Goal: Task Accomplishment & Management: Manage account settings

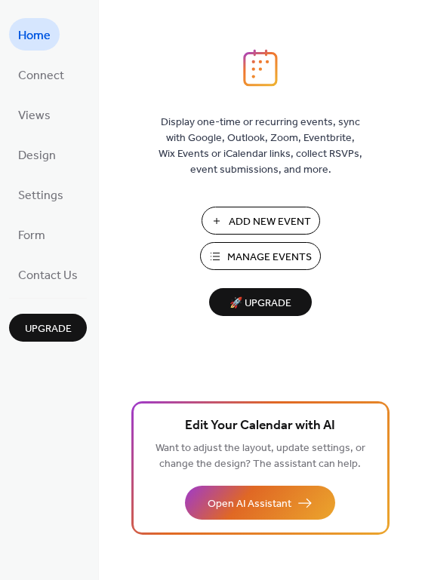
click at [262, 264] on span "Manage Events" at bounding box center [269, 258] width 85 height 16
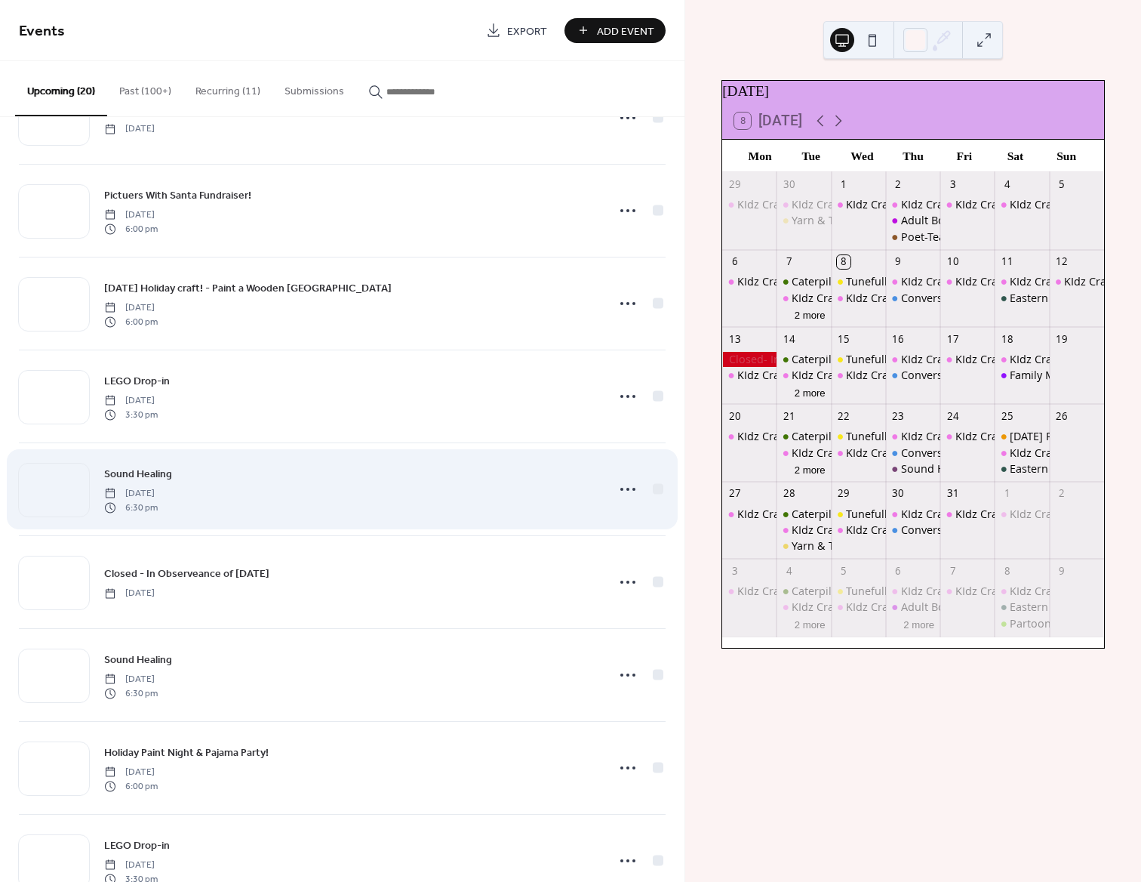
scroll to position [766, 0]
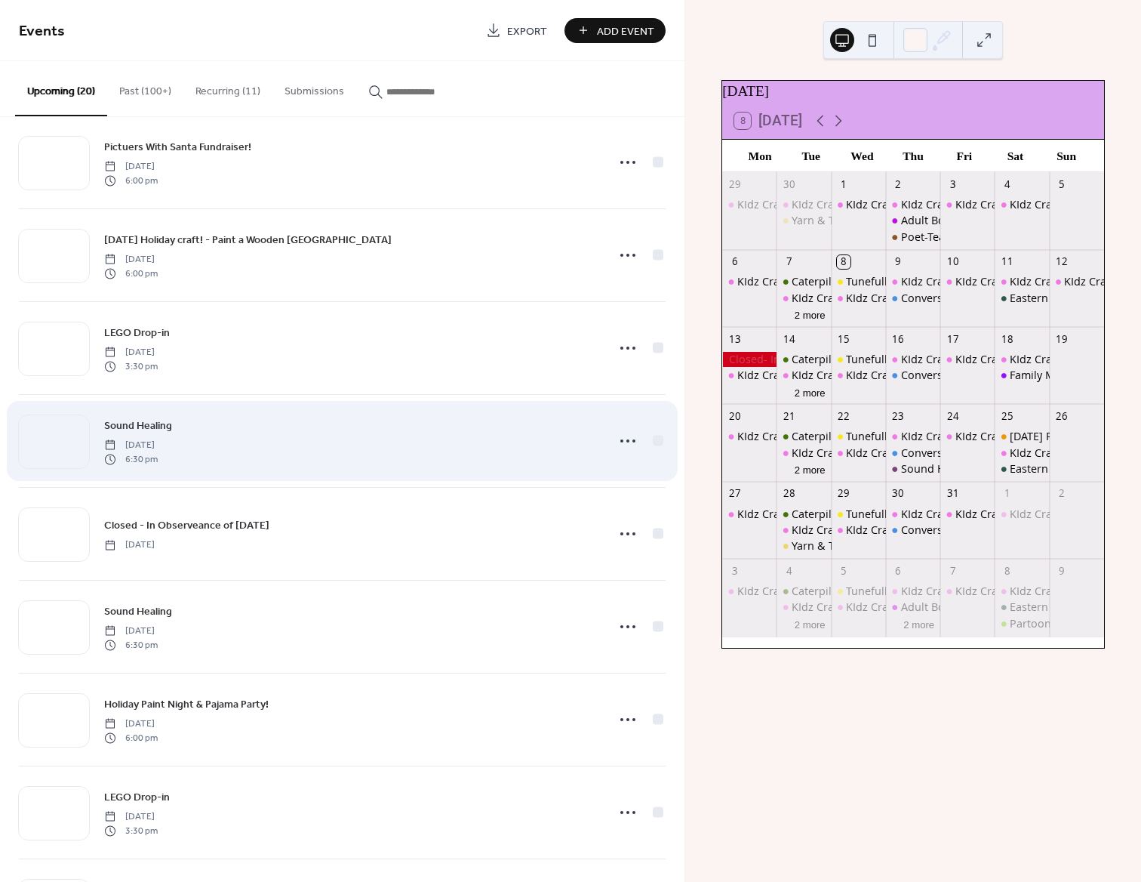
click at [158, 454] on span "6:30 pm" at bounding box center [131, 459] width 54 height 14
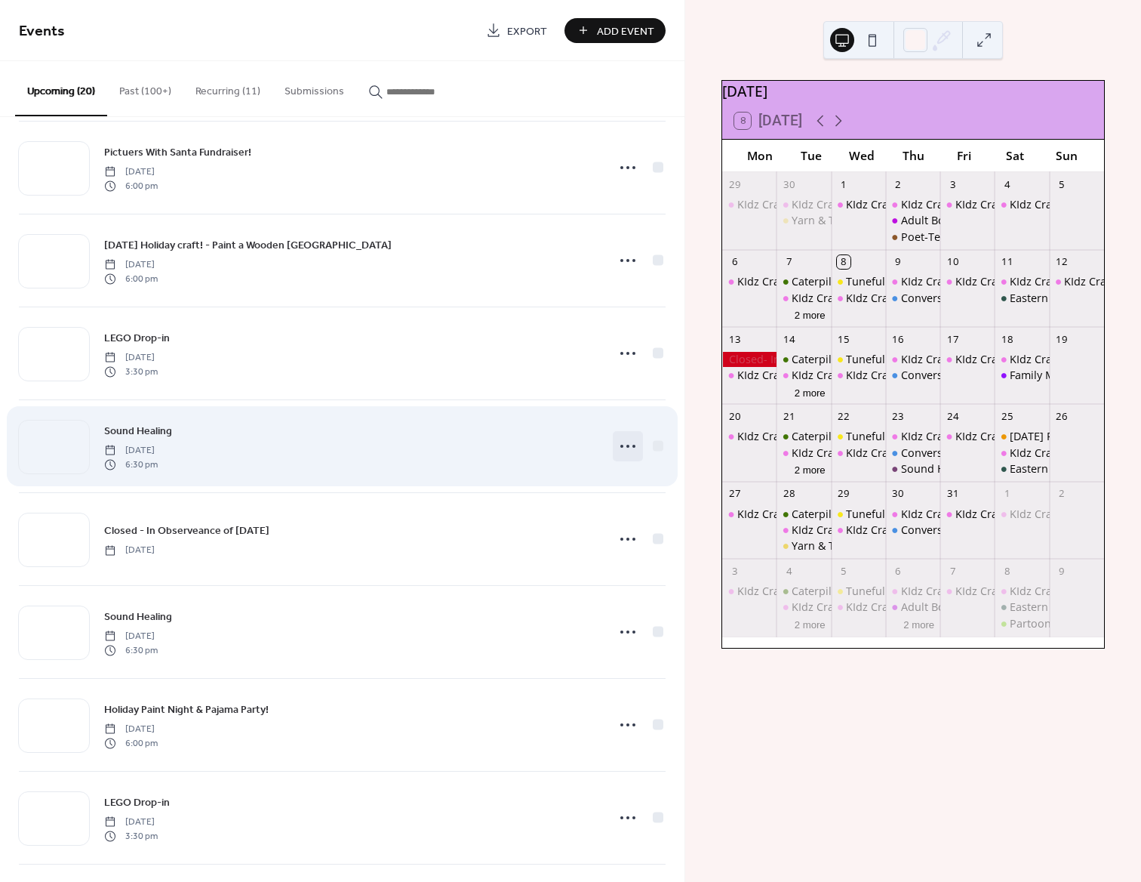
click at [616, 448] on icon at bounding box center [628, 446] width 24 height 24
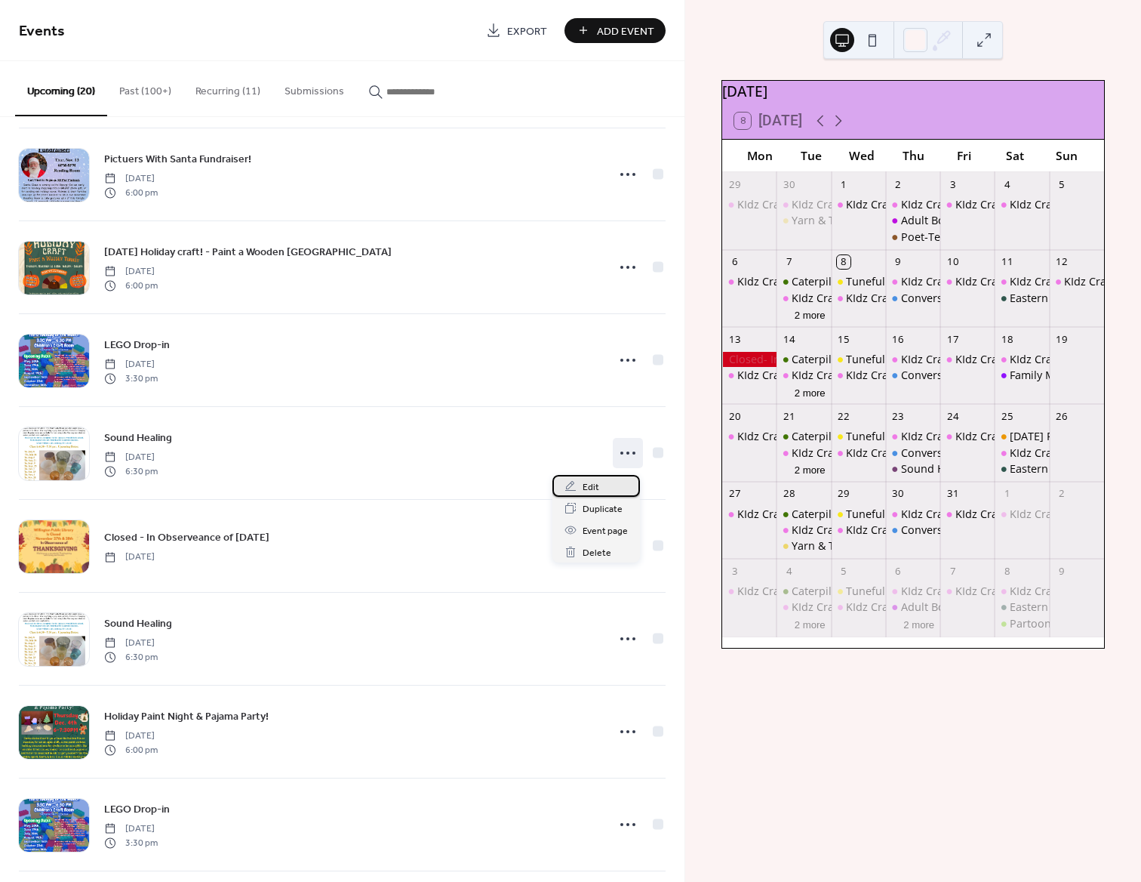
click at [586, 490] on span "Edit" at bounding box center [591, 487] width 17 height 16
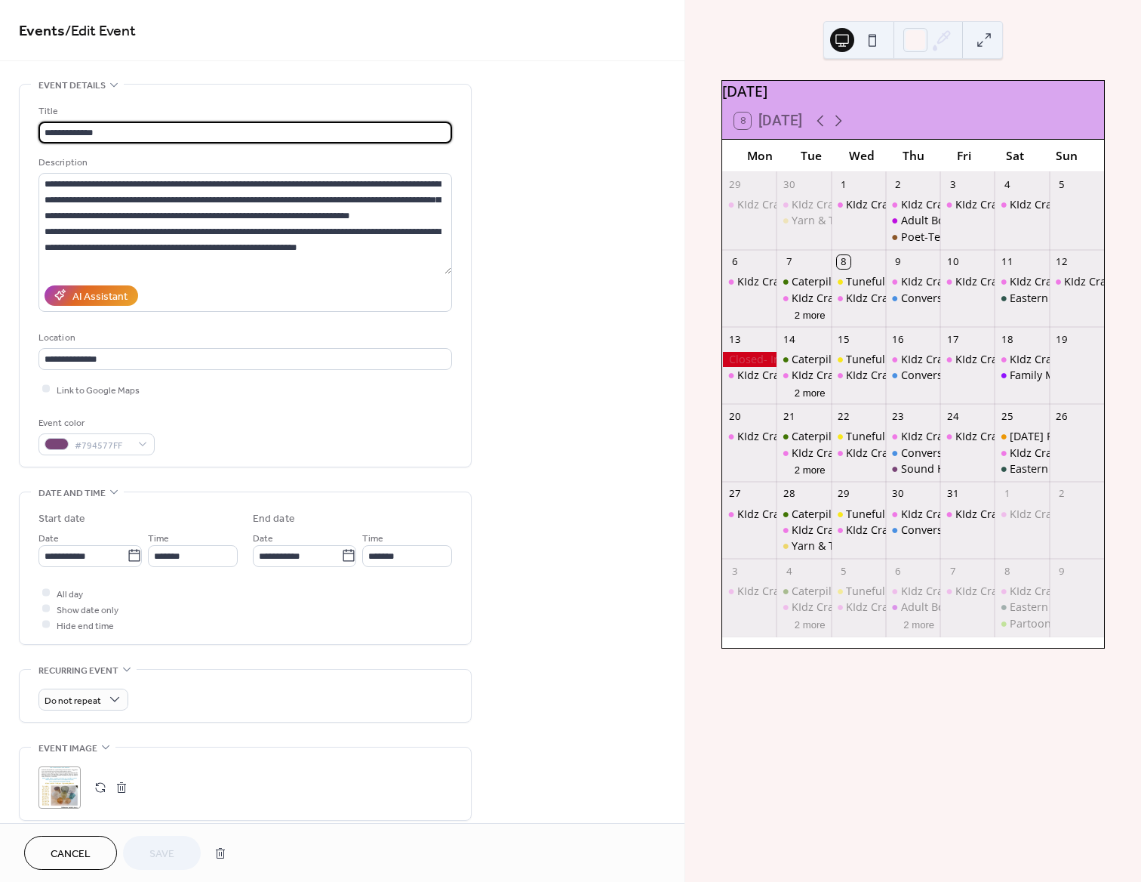
click at [74, 846] on span "Cancel" at bounding box center [71, 854] width 40 height 16
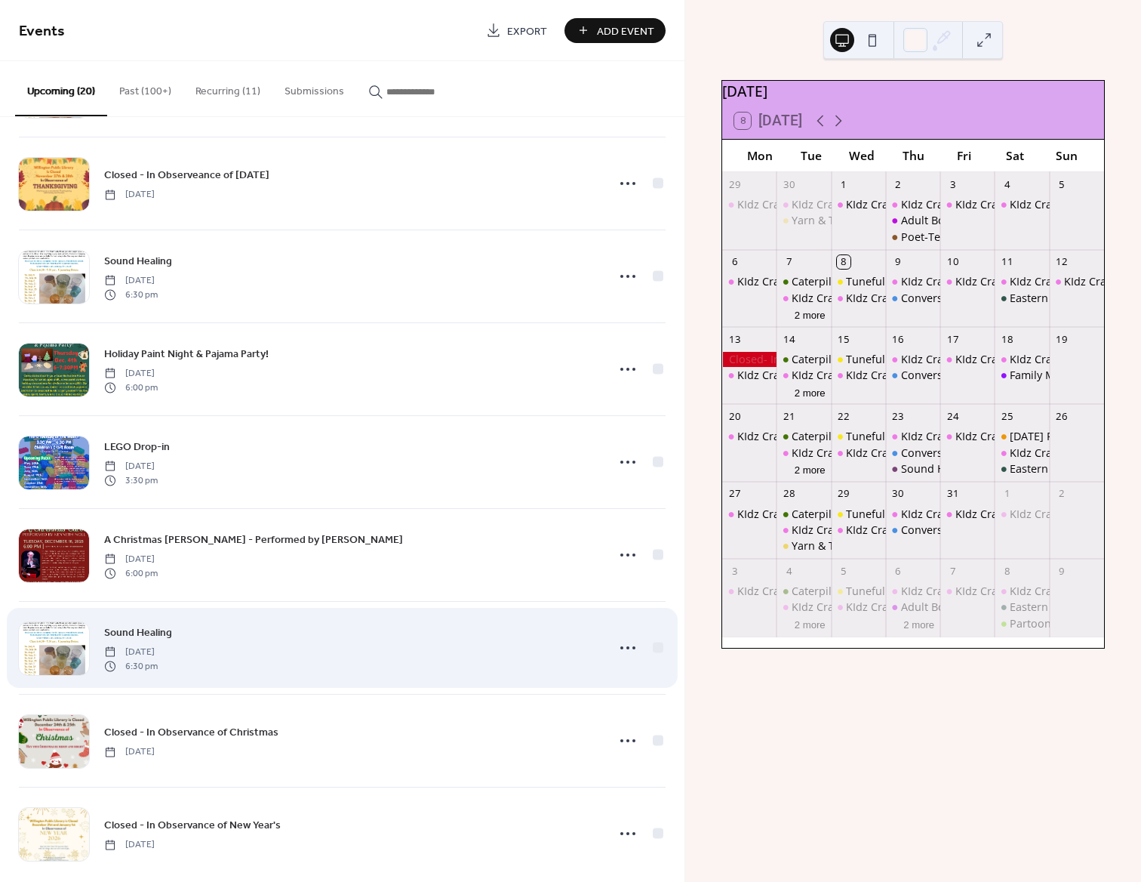
scroll to position [1143, 0]
